Goal: Task Accomplishment & Management: Manage account settings

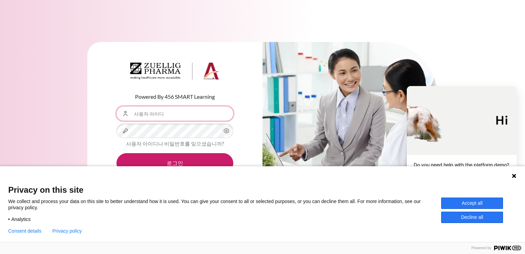
click at [175, 114] on input "사용자 아이디" at bounding box center [174, 113] width 117 height 14
type input "[EMAIL_ADDRESS][DOMAIN_NAME]"
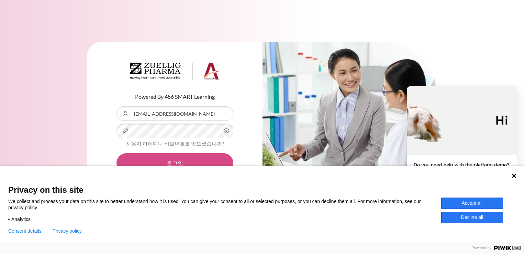
click at [190, 164] on button "로그인" at bounding box center [174, 163] width 117 height 20
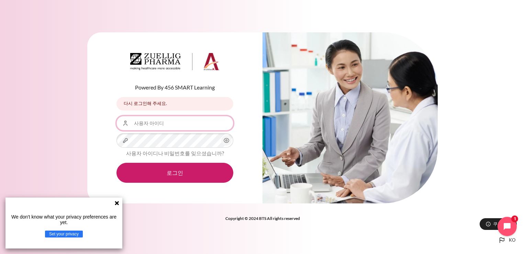
click at [186, 122] on input "사용자 아이디" at bounding box center [174, 123] width 117 height 14
type input "yjjang"
click at [101, 131] on div "Powered By 456 SMART Learning 다시 로그인해 주세요. 다시 로그인해 주세요. 사용자 아이디 yjjang 비밀번호 사용자…" at bounding box center [174, 117] width 175 height 171
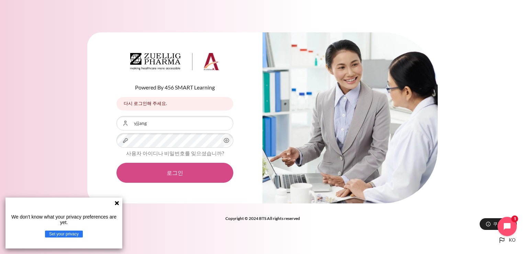
click at [209, 170] on button "로그인" at bounding box center [174, 173] width 117 height 20
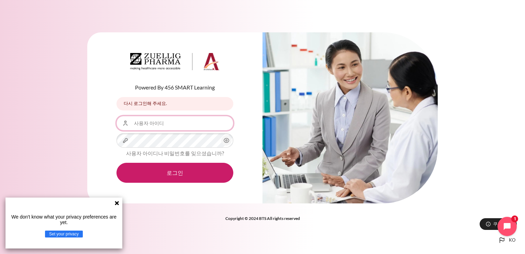
click at [155, 127] on input "사용자 아이디" at bounding box center [174, 123] width 117 height 14
type input "yjjang@zuelligpharma.com"
click at [116, 202] on icon at bounding box center [117, 203] width 4 height 4
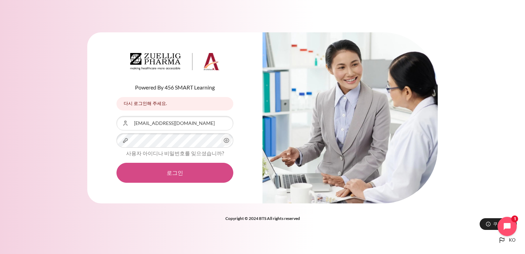
click at [178, 171] on button "로그인" at bounding box center [174, 173] width 117 height 20
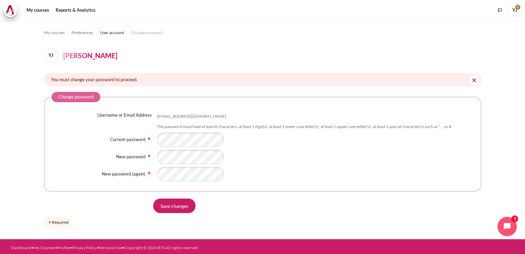
drag, startPoint x: 369, startPoint y: 217, endPoint x: 349, endPoint y: 216, distance: 20.0
click at [369, 217] on form "Change password Username or Email Address yjjang@zuelligpharma.com The password…" at bounding box center [262, 160] width 437 height 137
click at [178, 203] on input "Save changes" at bounding box center [174, 205] width 42 height 14
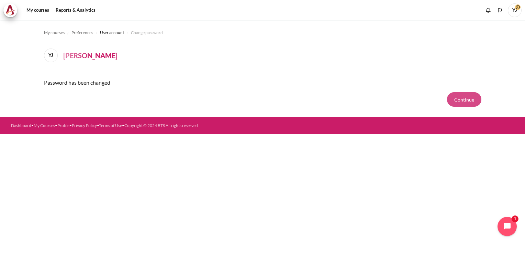
click at [463, 96] on button "Continue" at bounding box center [464, 99] width 34 height 14
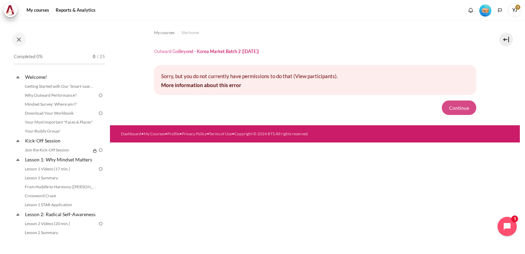
click at [462, 102] on button "Continue" at bounding box center [459, 107] width 34 height 14
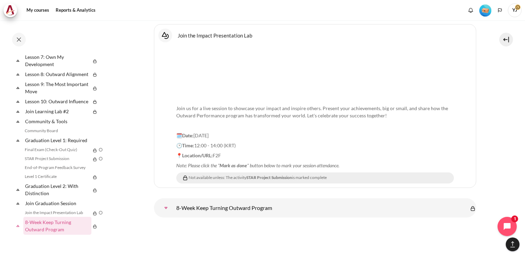
scroll to position [5730, 0]
